Goal: Information Seeking & Learning: Learn about a topic

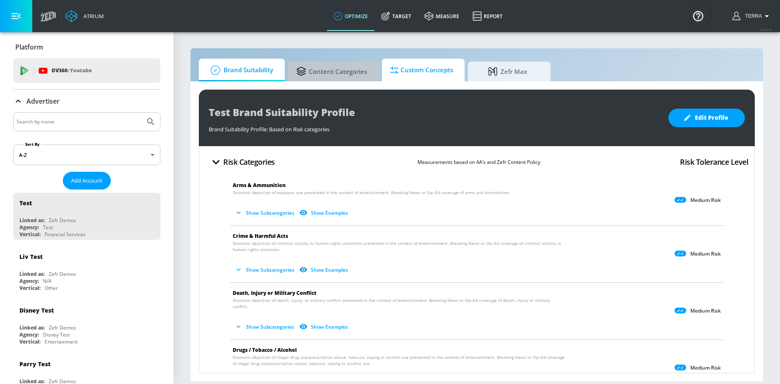
drag, startPoint x: 309, startPoint y: 71, endPoint x: 382, endPoint y: 74, distance: 72.8
click at [309, 71] on span "Content Categories" at bounding box center [331, 72] width 71 height 20
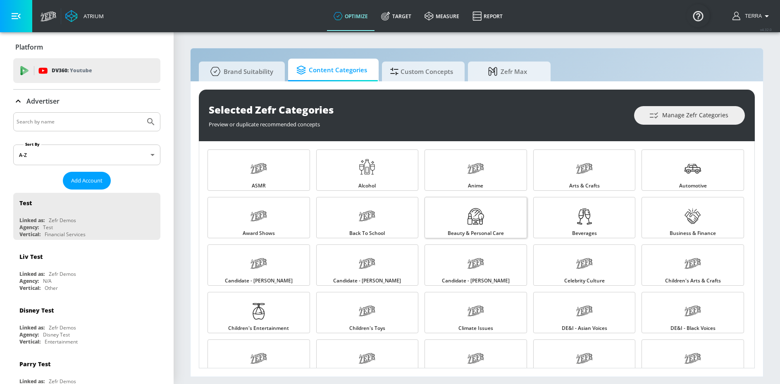
click at [496, 218] on link "Beauty & Personal Care" at bounding box center [475, 217] width 102 height 41
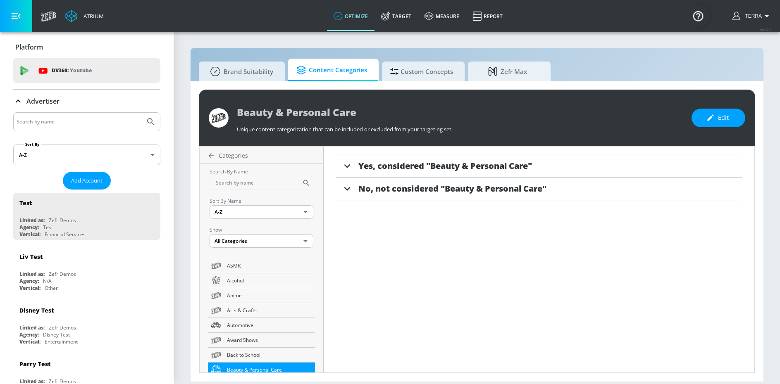
drag, startPoint x: 345, startPoint y: 164, endPoint x: 356, endPoint y: 168, distance: 11.4
click at [345, 164] on icon at bounding box center [347, 166] width 6 height 4
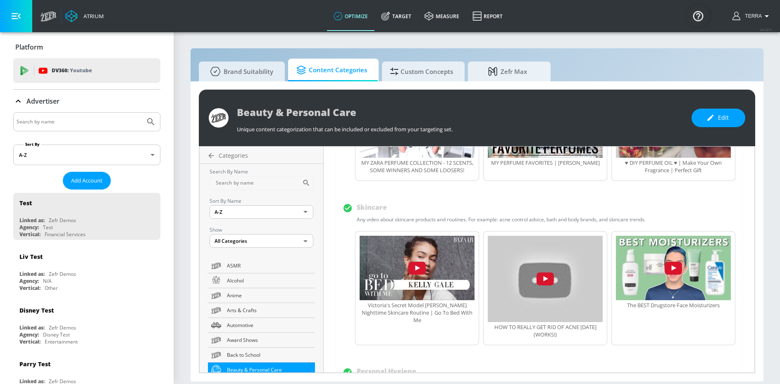
scroll to position [720, 0]
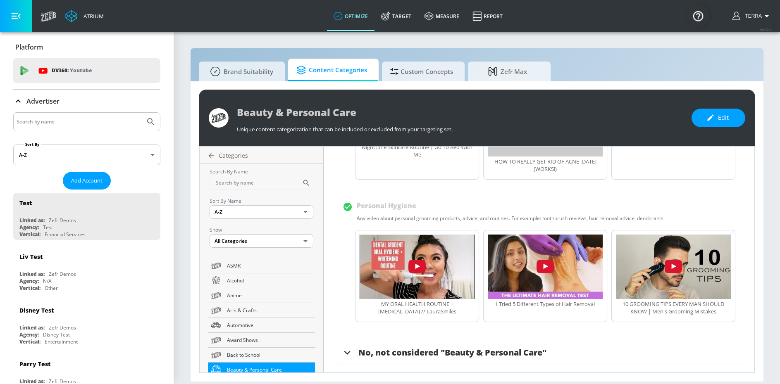
drag, startPoint x: 347, startPoint y: 354, endPoint x: 358, endPoint y: 348, distance: 12.2
click at [347, 354] on icon at bounding box center [347, 353] width 6 height 4
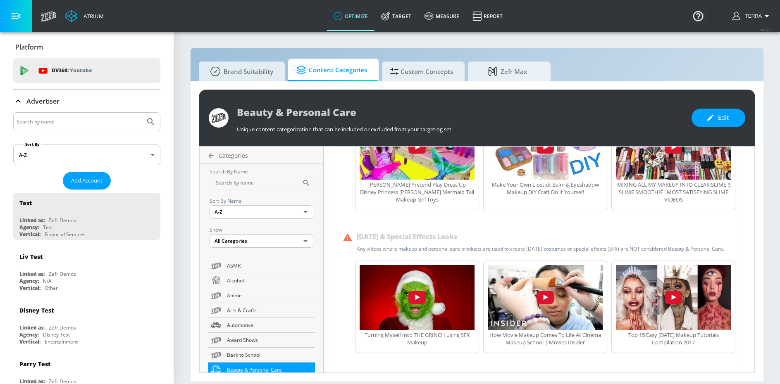
scroll to position [1369, 0]
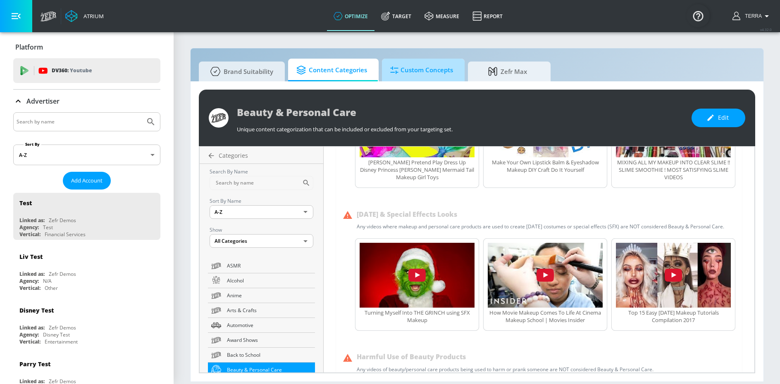
click at [409, 69] on span "Custom Concepts" at bounding box center [421, 70] width 63 height 20
